Goal: Task Accomplishment & Management: Complete application form

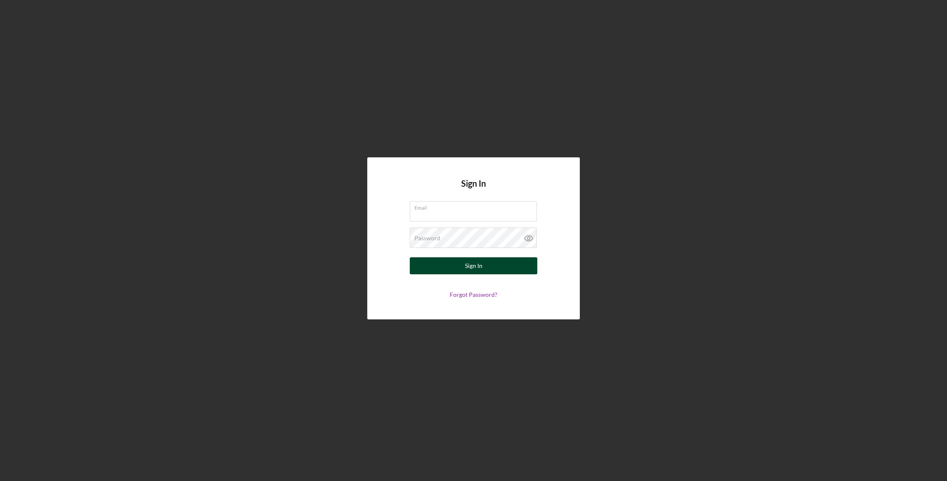
type input "[EMAIL_ADDRESS][DOMAIN_NAME]"
click at [482, 269] on button "Sign In" at bounding box center [473, 265] width 127 height 17
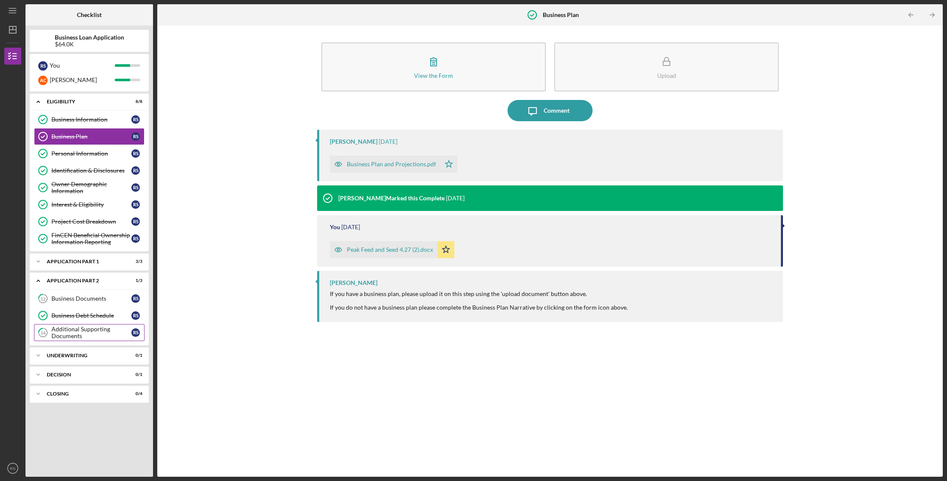
click at [72, 328] on div "Additional Supporting Documents" at bounding box center [91, 332] width 80 height 14
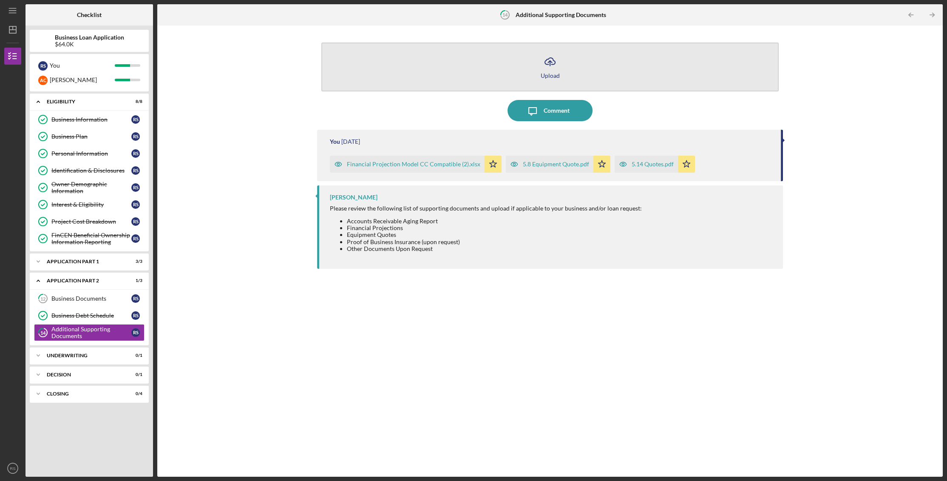
click at [547, 62] on icon "Icon/Upload" at bounding box center [549, 61] width 21 height 21
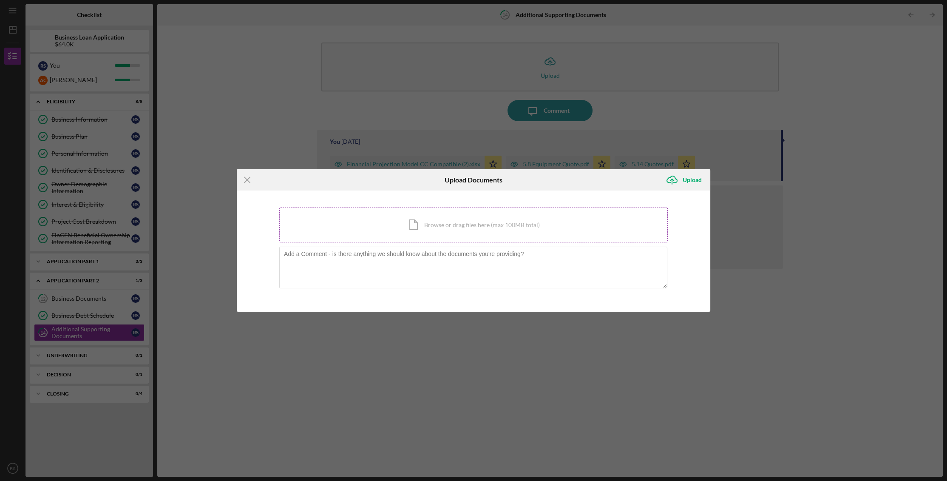
click at [420, 228] on div "Icon/Document Browse or drag files here (max 100MB total) Tap to choose files o…" at bounding box center [473, 224] width 388 height 35
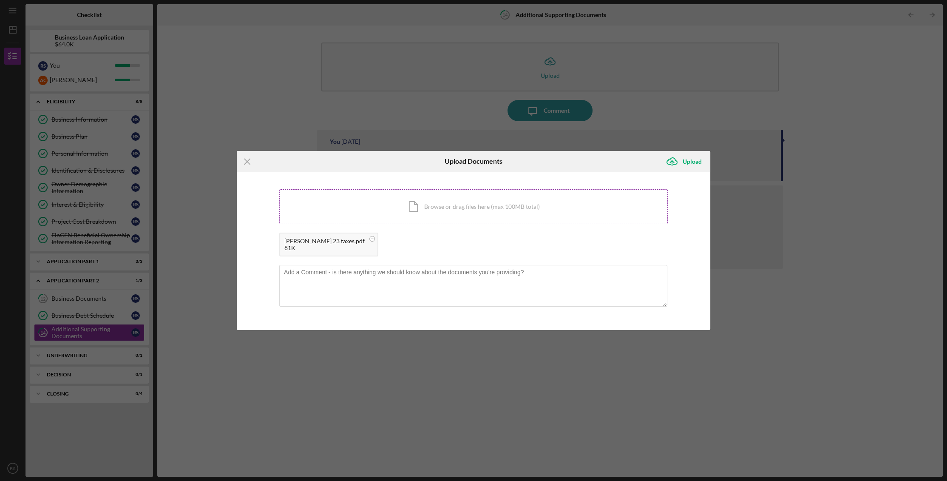
click at [458, 207] on div "Icon/Document Browse or drag files here (max 100MB total) Tap to choose files o…" at bounding box center [473, 206] width 388 height 35
click at [428, 204] on div "Icon/Document Browse or drag files here (max 100MB total) Tap to choose files o…" at bounding box center [473, 206] width 388 height 35
click at [411, 204] on div "Icon/Document Browse or drag files here (max 100MB total) Tap to choose files o…" at bounding box center [473, 206] width 388 height 35
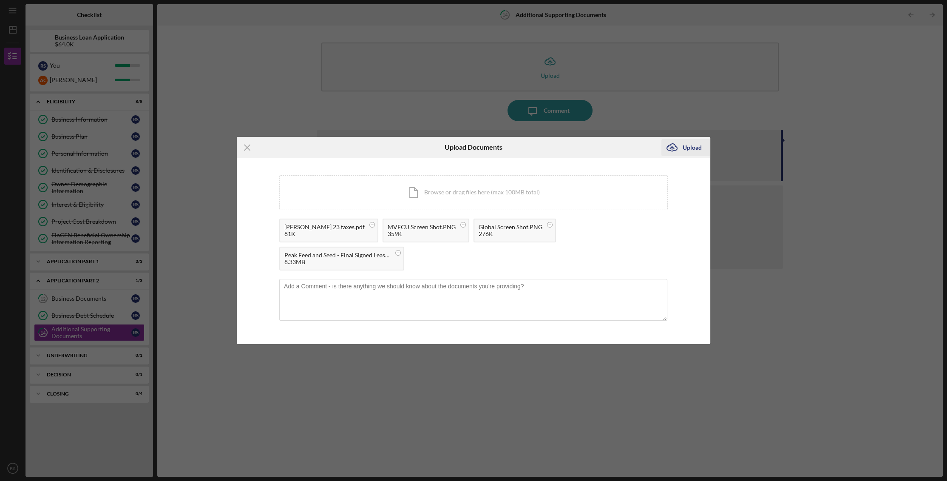
click at [693, 156] on div "Upload" at bounding box center [691, 147] width 19 height 17
